Goal: Information Seeking & Learning: Learn about a topic

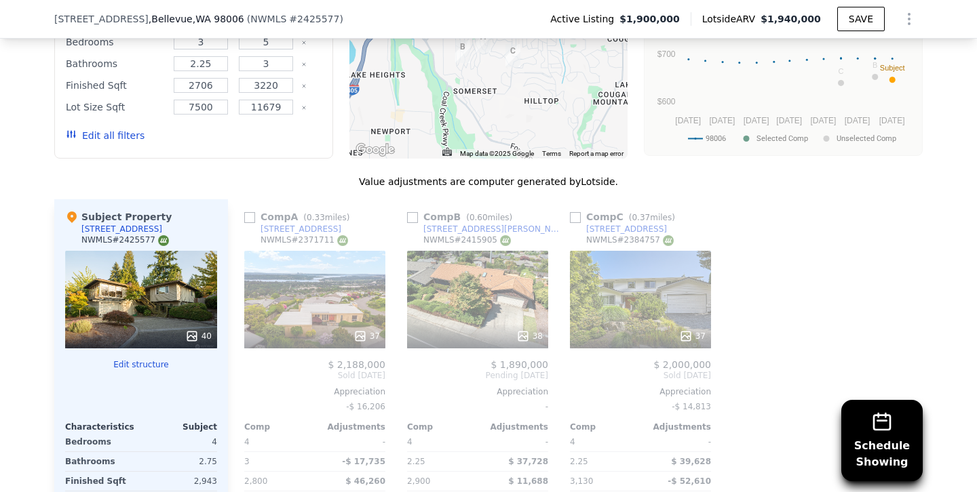
scroll to position [1368, 0]
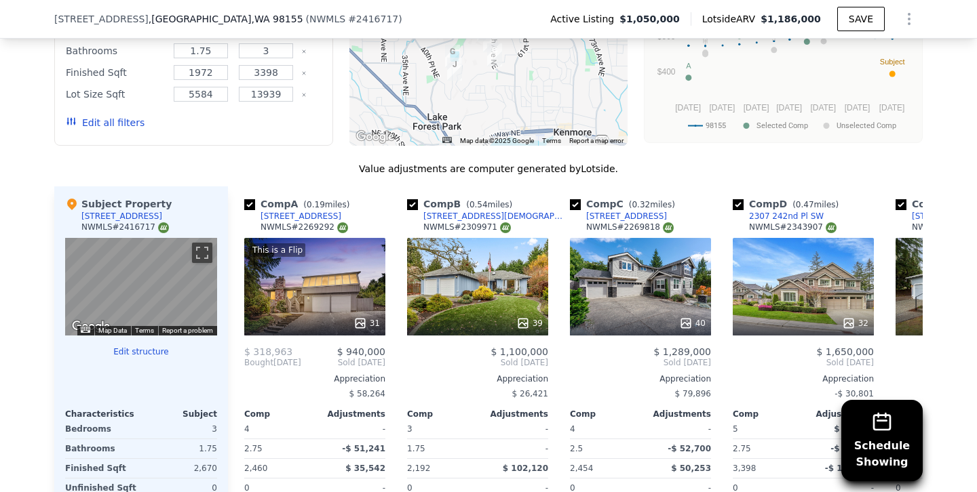
scroll to position [1270, 0]
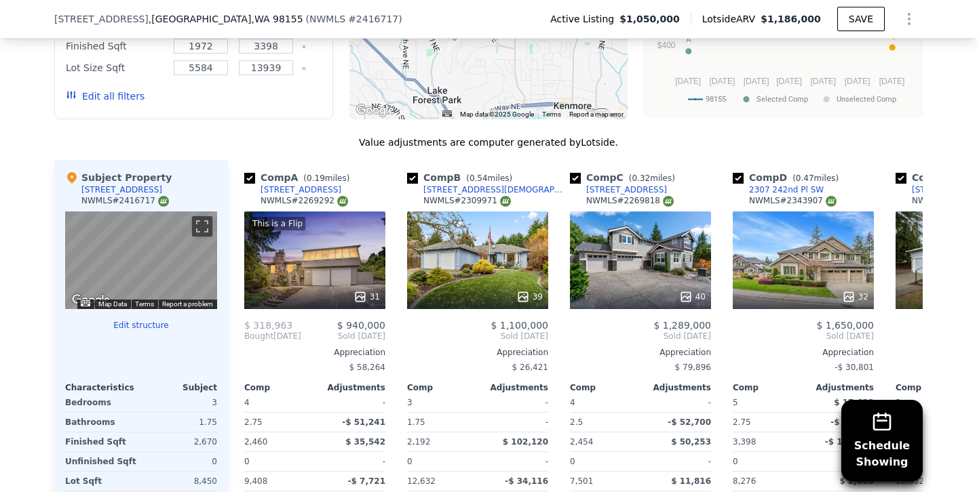
click at [122, 95] on button "Edit all filters" at bounding box center [105, 97] width 79 height 14
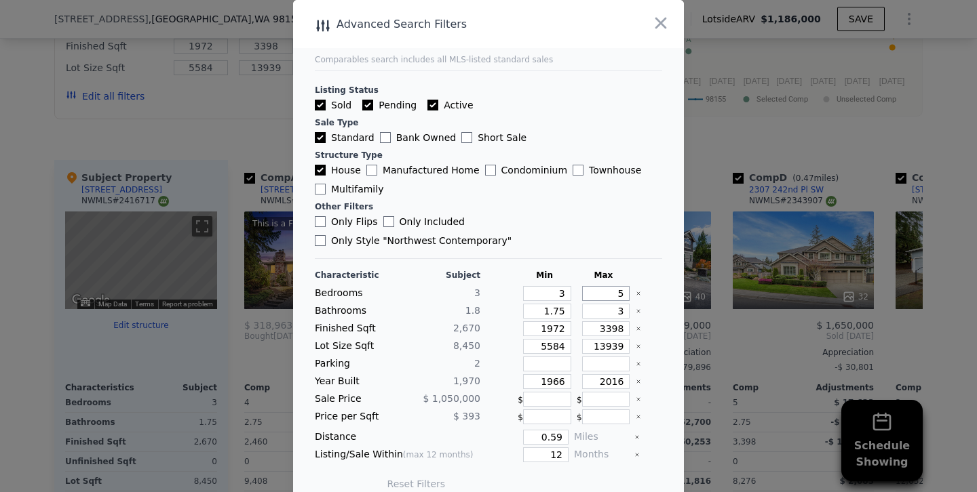
drag, startPoint x: 600, startPoint y: 274, endPoint x: 653, endPoint y: 274, distance: 52.9
click at [653, 286] on div "Bedrooms 3 3 5" at bounding box center [488, 293] width 347 height 15
type input "4"
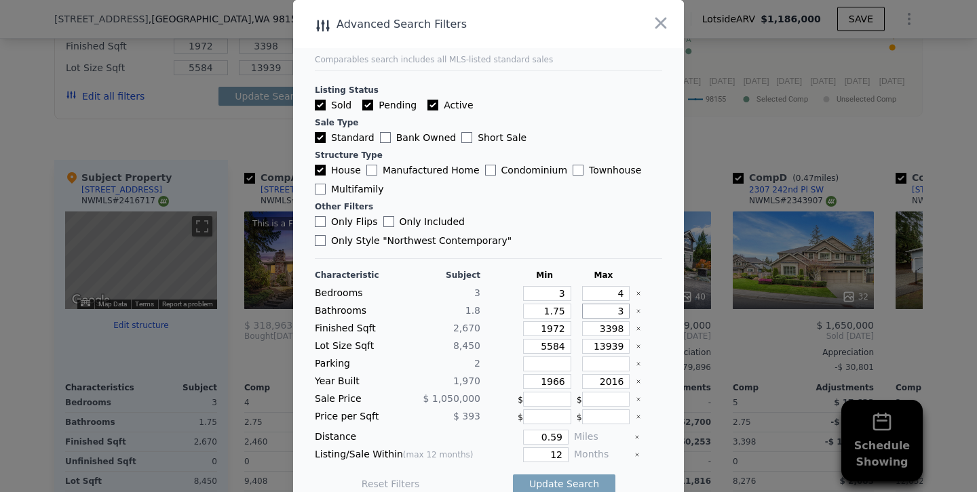
drag, startPoint x: 602, startPoint y: 290, endPoint x: 677, endPoint y: 290, distance: 75.3
click at [677, 290] on main "Comparables search includes all MLS-listed standard sales Listing Status Sold P…" at bounding box center [488, 253] width 391 height 506
type input "2"
type input "2.5"
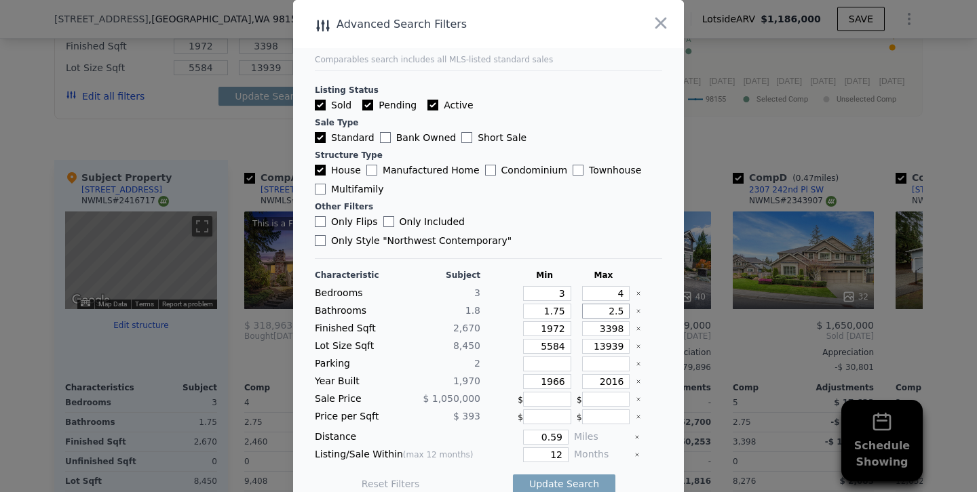
type input "2.5"
click at [610, 322] on input "3398" at bounding box center [606, 329] width 48 height 15
type input "398"
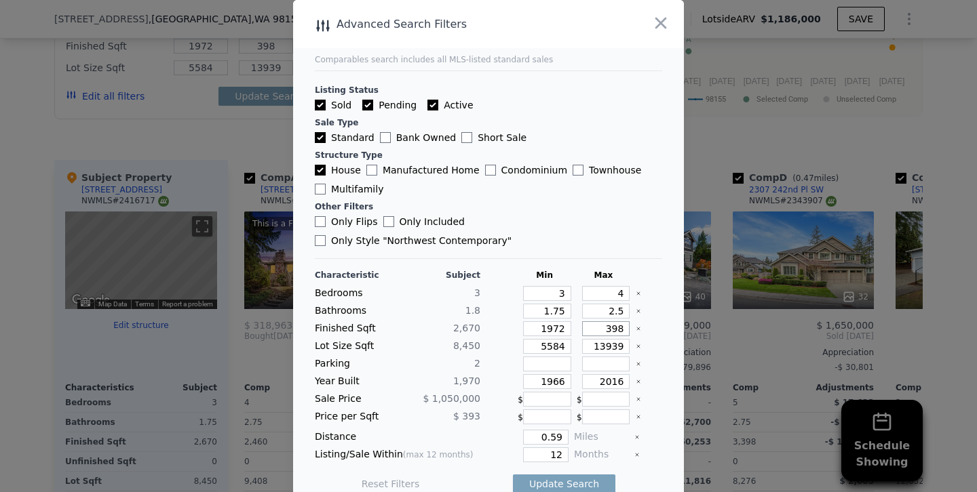
type input "3898"
type input "398"
type input "98"
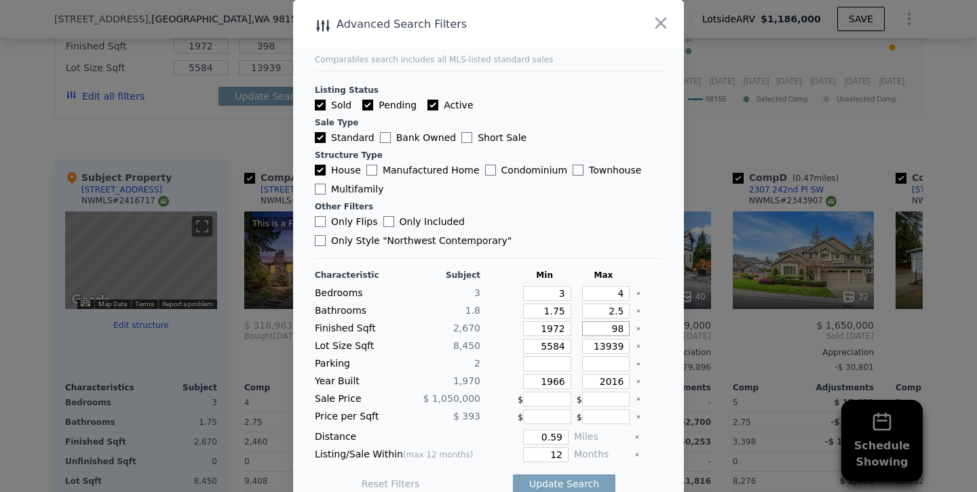
type input "98"
type input "298"
type input "2898"
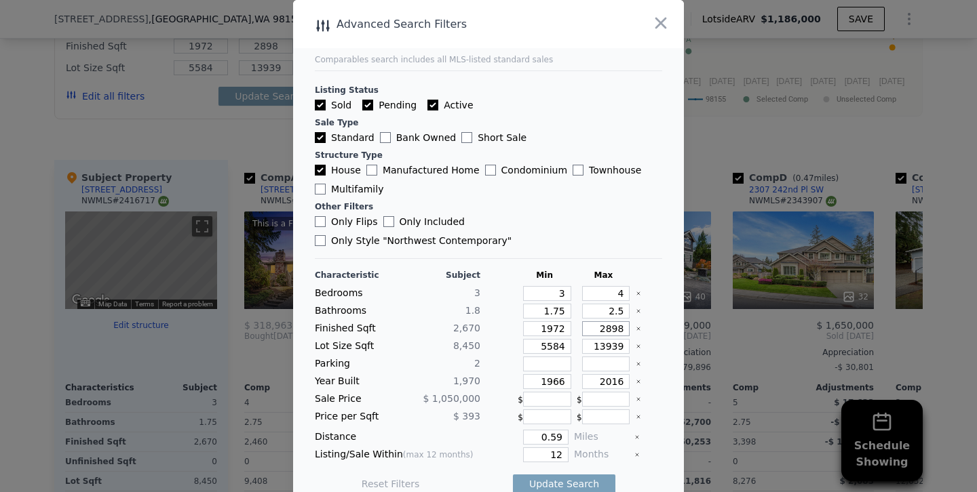
type input "2898"
drag, startPoint x: 552, startPoint y: 309, endPoint x: 530, endPoint y: 311, distance: 21.8
click at [530, 322] on input "1972" at bounding box center [547, 329] width 48 height 15
type input "272"
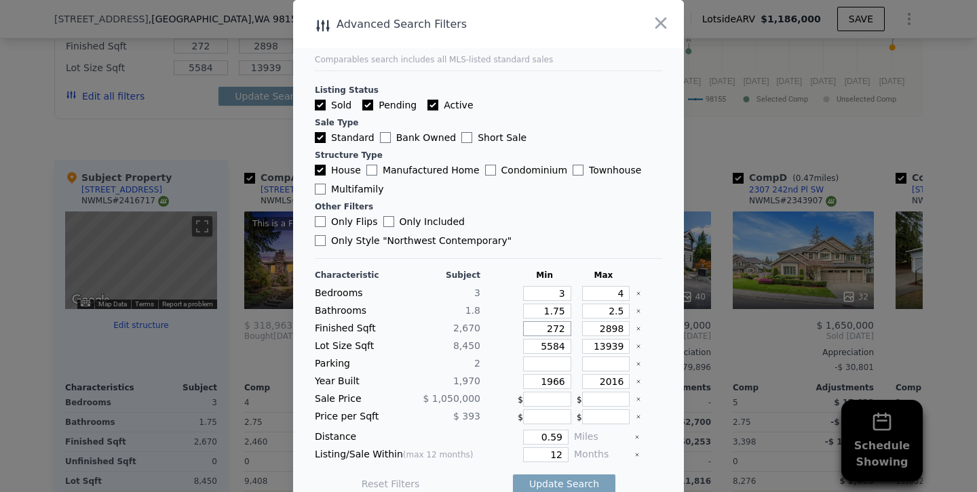
type input "2372"
drag, startPoint x: 558, startPoint y: 362, endPoint x: 597, endPoint y: 364, distance: 39.4
click at [594, 374] on div "Year Built 1,970 1966 2016" at bounding box center [488, 381] width 347 height 15
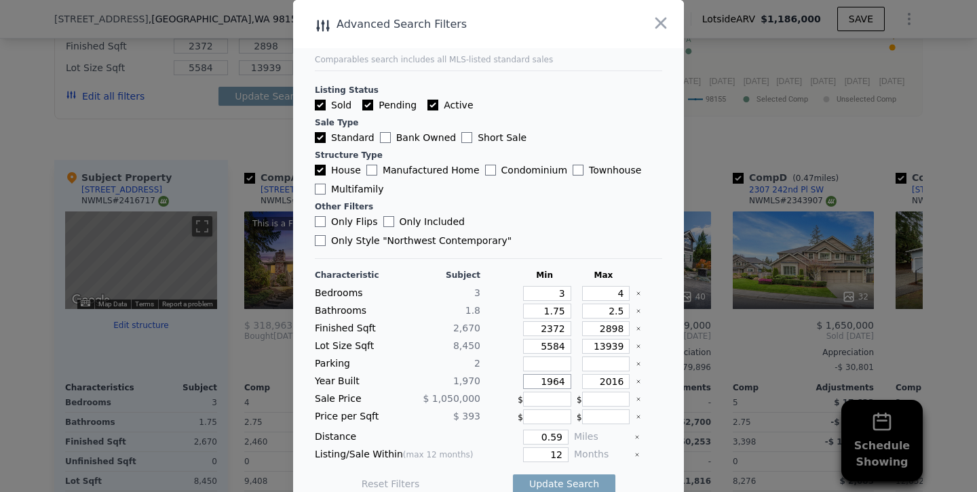
type input "1964"
drag, startPoint x: 599, startPoint y: 363, endPoint x: 714, endPoint y: 363, distance: 115.3
click at [714, 363] on div "​ Advanced Search Filters Comparables search includes all MLS-listed standard s…" at bounding box center [488, 255] width 977 height 511
type input "1980"
drag, startPoint x: 541, startPoint y: 438, endPoint x: 672, endPoint y: 446, distance: 131.8
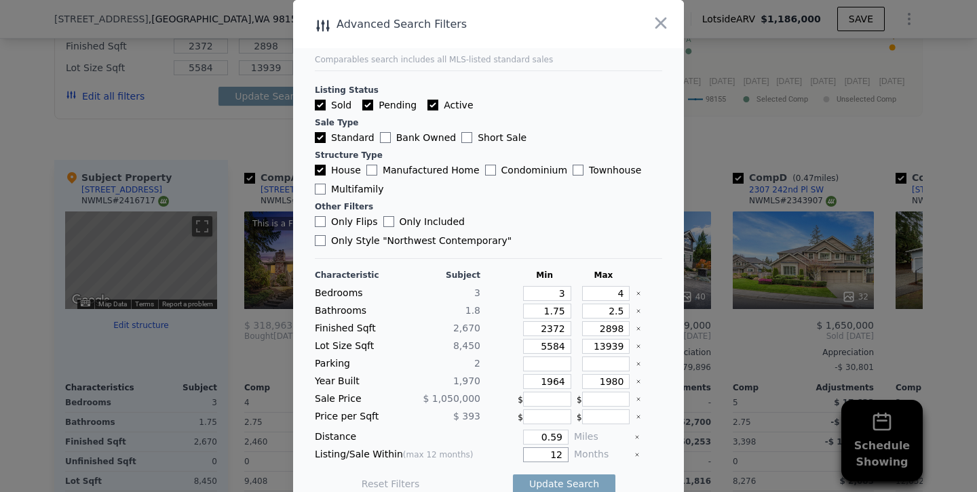
click at [672, 446] on main "Comparables search includes all MLS-listed standard sales Listing Status Sold P…" at bounding box center [488, 253] width 391 height 506
type input "6"
click at [513, 475] on button "Update Search" at bounding box center [564, 484] width 102 height 19
click at [203, 159] on div at bounding box center [488, 246] width 977 height 492
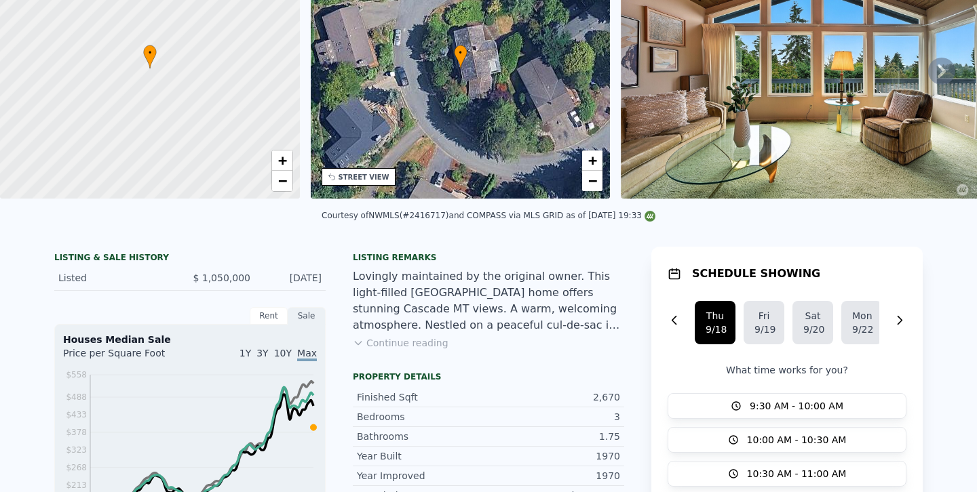
scroll to position [0, 0]
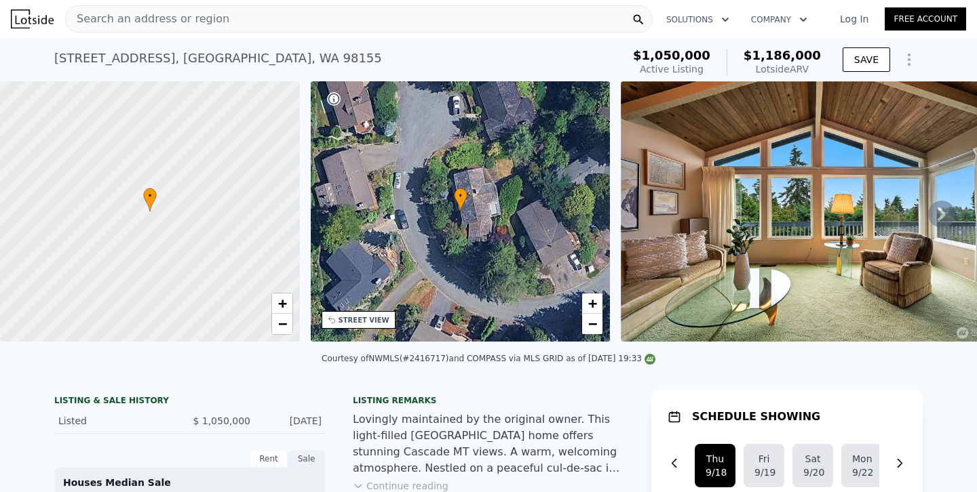
click at [715, 178] on img at bounding box center [817, 211] width 392 height 260
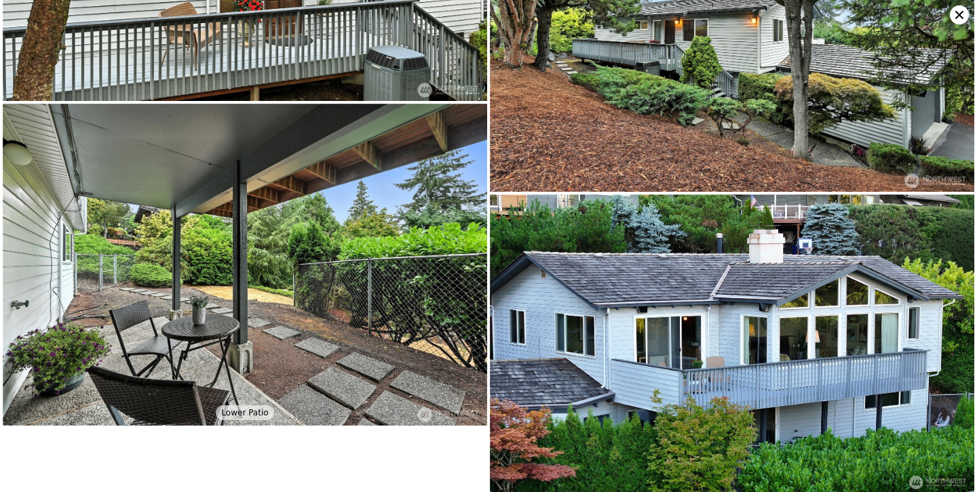
scroll to position [4667, 0]
click at [960, 16] on icon at bounding box center [959, 15] width 8 height 8
